Goal: Task Accomplishment & Management: Manage account settings

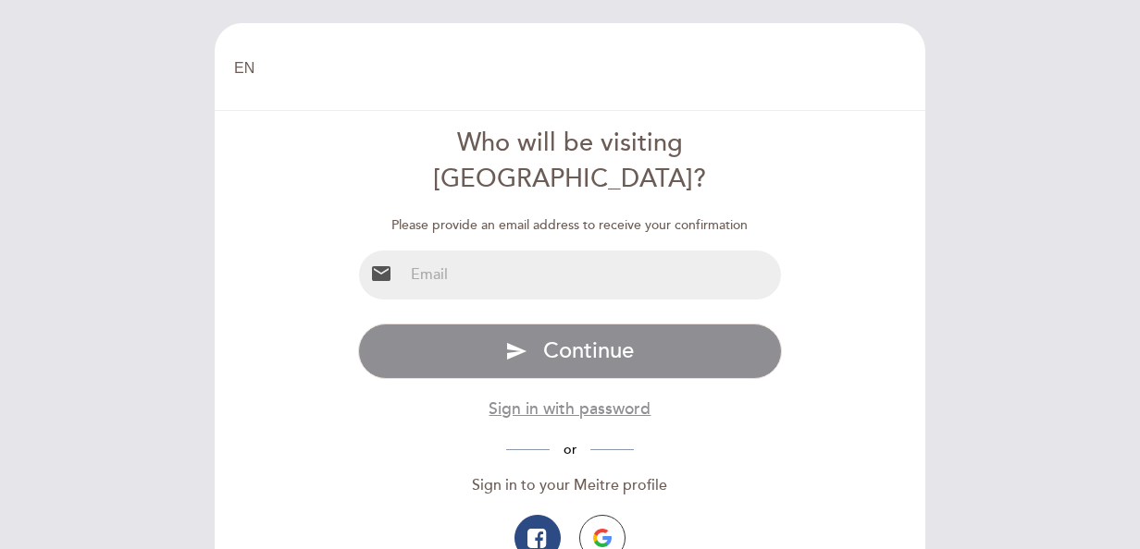
click at [477, 251] on input "email" at bounding box center [592, 275] width 378 height 49
type input "[EMAIL_ADDRESS][DOMAIN_NAME]"
click at [358, 324] on button "send Continue" at bounding box center [570, 352] width 425 height 56
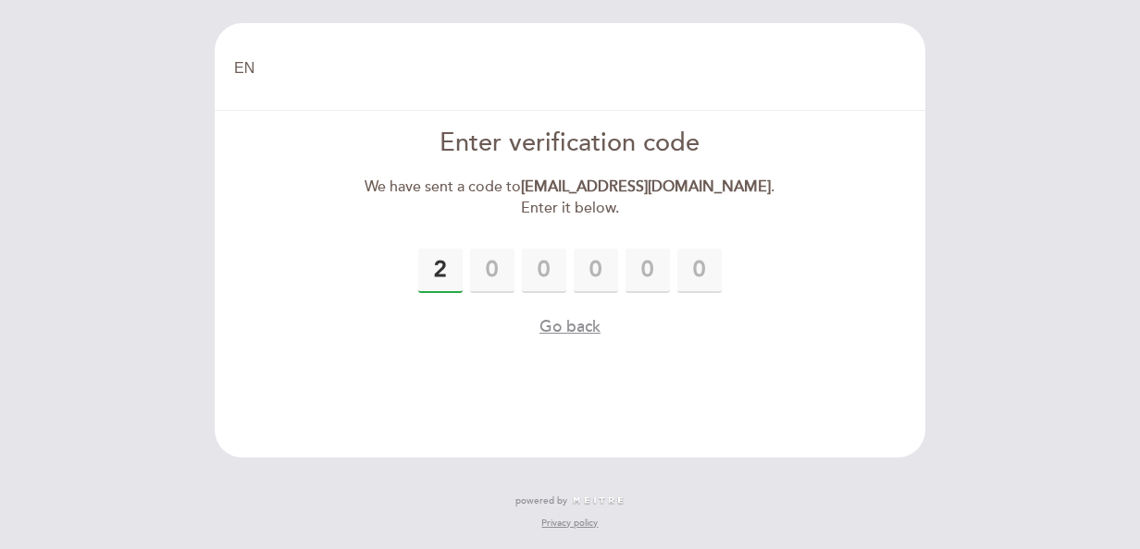
type input "2"
type input "0"
type input "3"
type input "5"
type input "8"
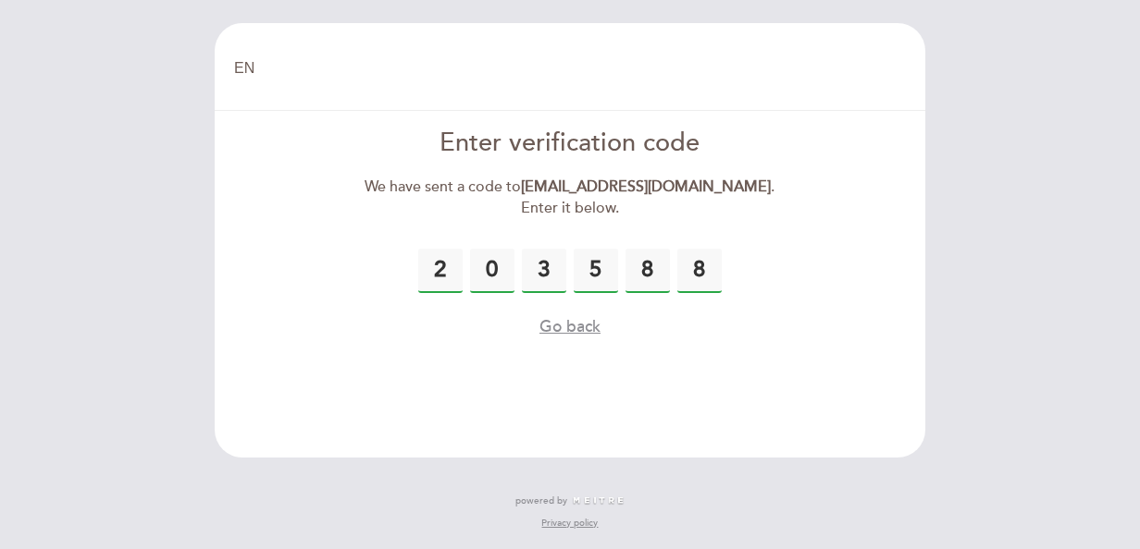
type input "8"
